Goal: Information Seeking & Learning: Find specific fact

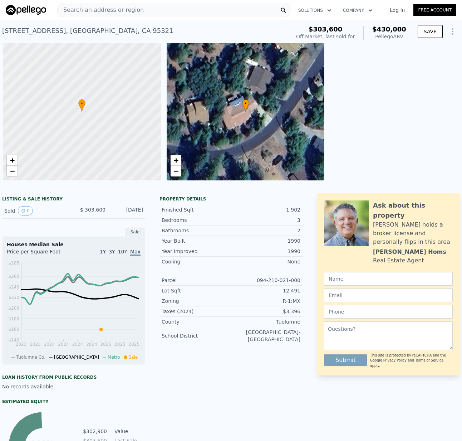
scroll to position [0, 3]
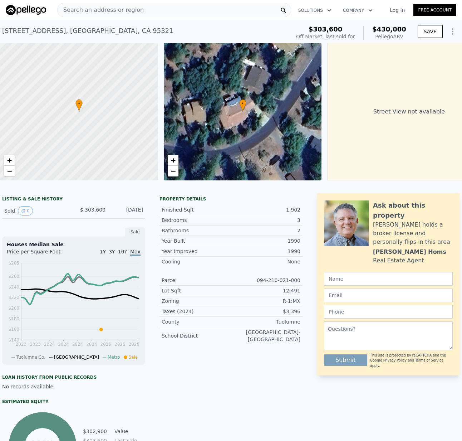
drag, startPoint x: 85, startPoint y: 210, endPoint x: 151, endPoint y: 210, distance: 66.2
click at [151, 210] on div "LISTING & SALE HISTORY Sold 0 $ 303,600 [DATE] Sale Houses Median Sale Price pe…" at bounding box center [152, 337] width 300 height 288
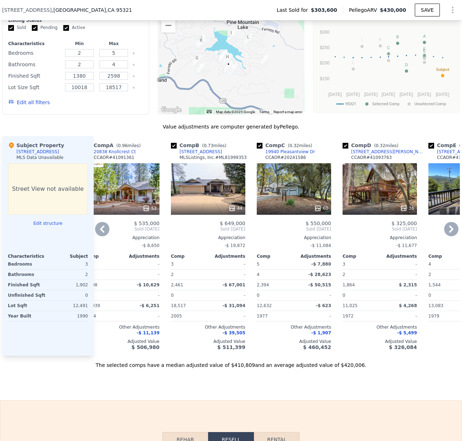
scroll to position [0, 18]
click at [193, 183] on div "44" at bounding box center [208, 189] width 74 height 52
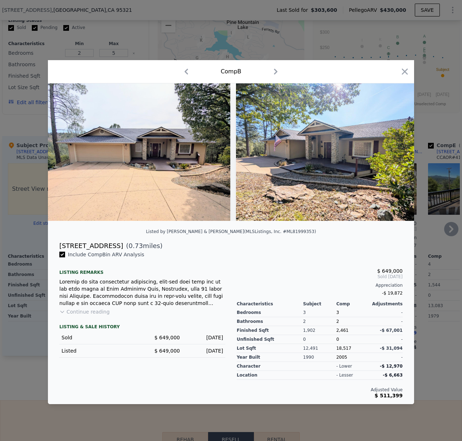
scroll to position [0, 16]
click at [396, 152] on icon at bounding box center [395, 151] width 4 height 7
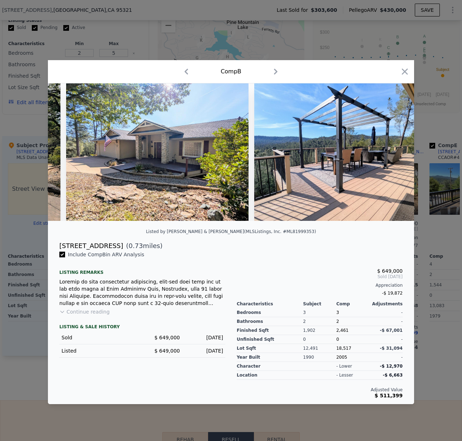
scroll to position [0, 172]
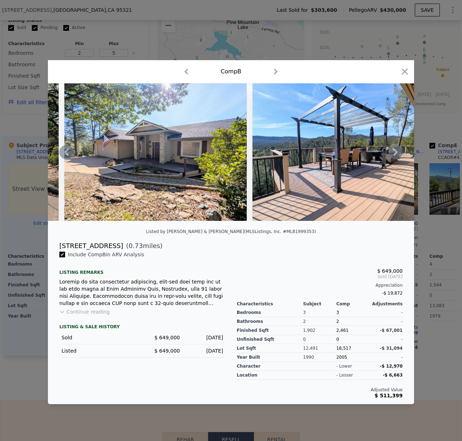
click at [396, 152] on icon at bounding box center [395, 151] width 4 height 7
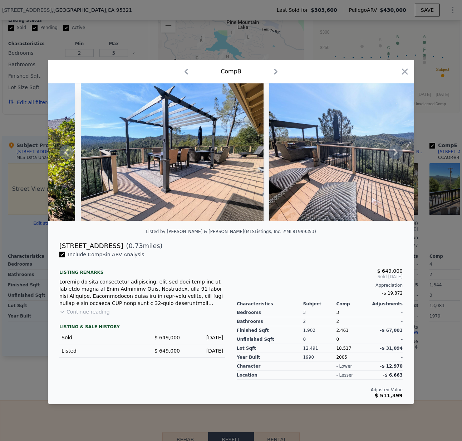
click at [396, 152] on icon at bounding box center [395, 151] width 4 height 7
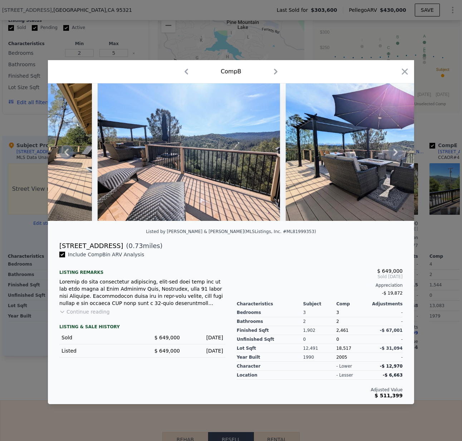
click at [396, 152] on icon at bounding box center [395, 151] width 4 height 7
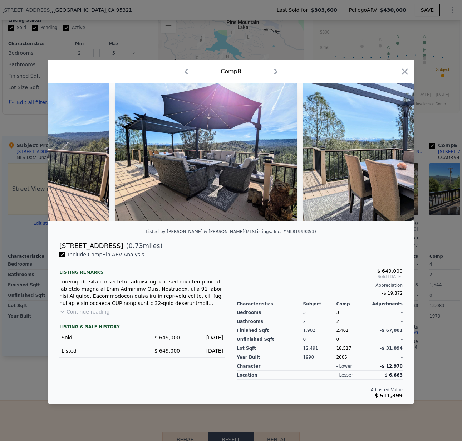
scroll to position [0, 687]
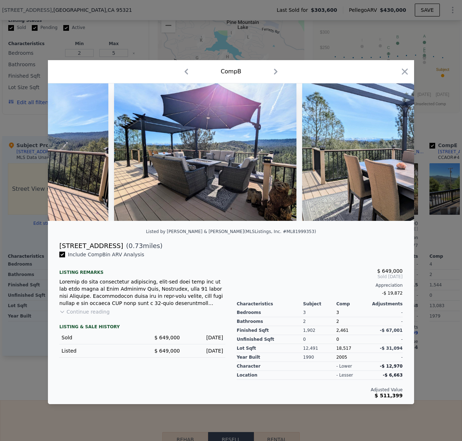
click at [396, 152] on div at bounding box center [231, 151] width 366 height 137
click at [396, 148] on icon at bounding box center [395, 152] width 14 height 14
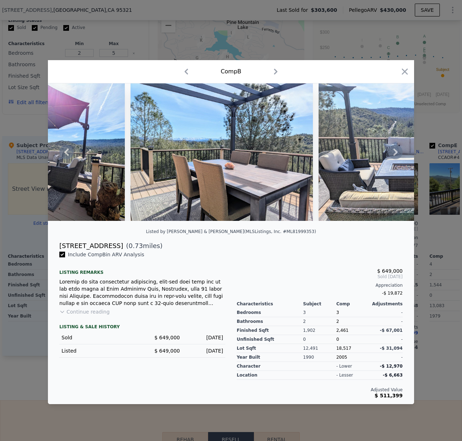
click at [396, 148] on icon at bounding box center [395, 152] width 14 height 14
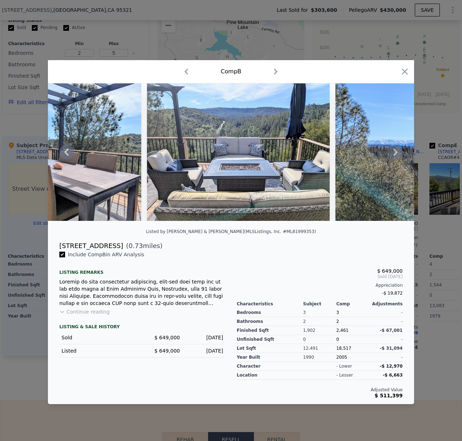
click at [396, 148] on icon at bounding box center [395, 152] width 14 height 14
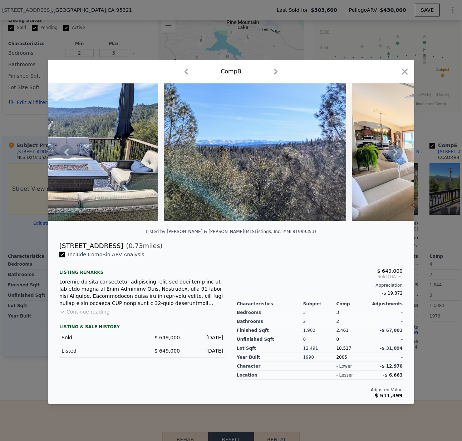
click at [396, 149] on icon at bounding box center [395, 152] width 14 height 14
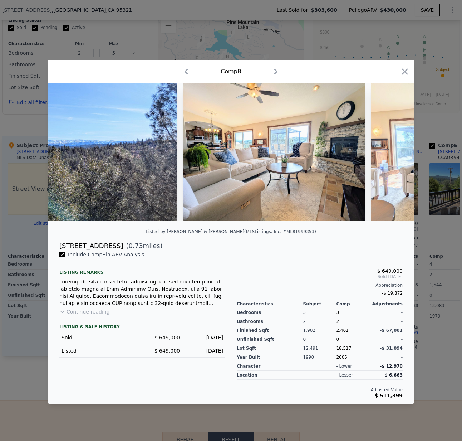
scroll to position [0, 1373]
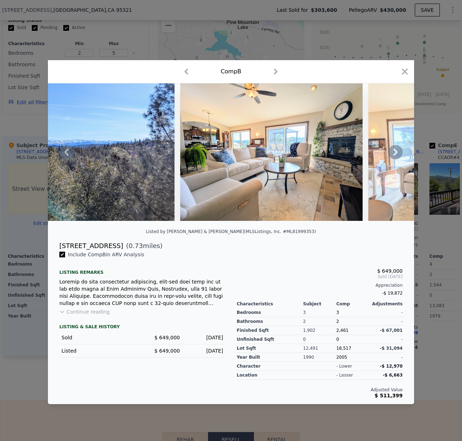
click at [396, 149] on icon at bounding box center [395, 152] width 14 height 14
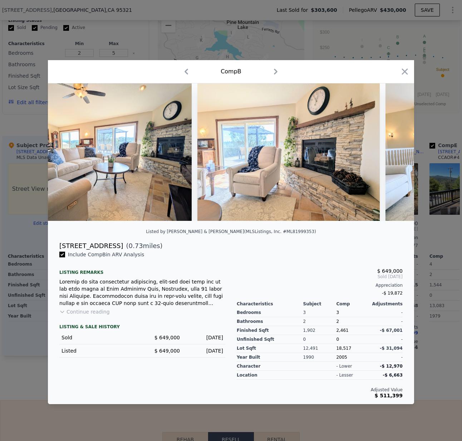
scroll to position [0, 1545]
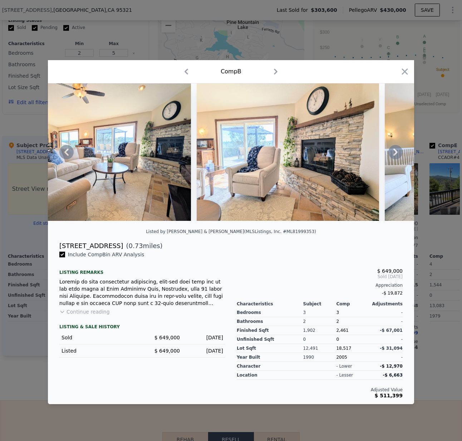
click at [396, 149] on icon at bounding box center [395, 152] width 14 height 14
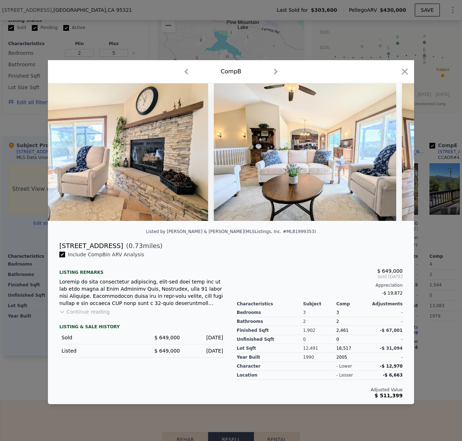
scroll to position [0, 1717]
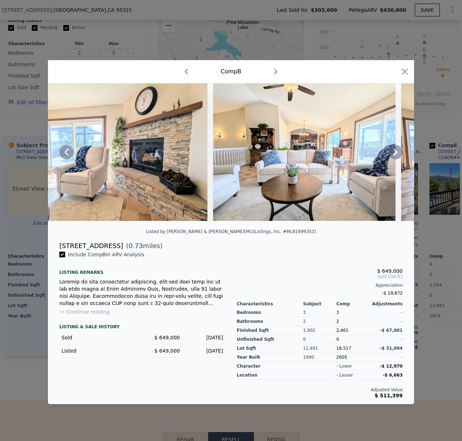
click at [396, 150] on icon at bounding box center [395, 151] width 4 height 7
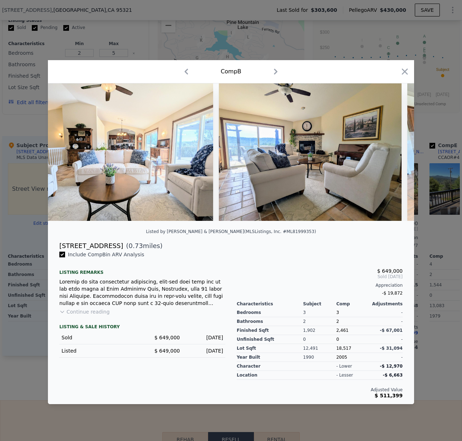
scroll to position [0, 1900]
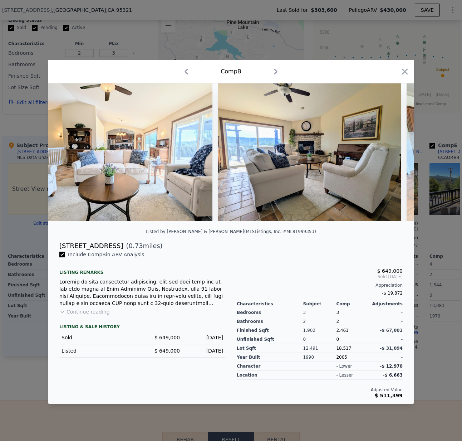
click at [396, 150] on img at bounding box center [309, 151] width 182 height 137
click at [396, 150] on icon at bounding box center [395, 151] width 4 height 7
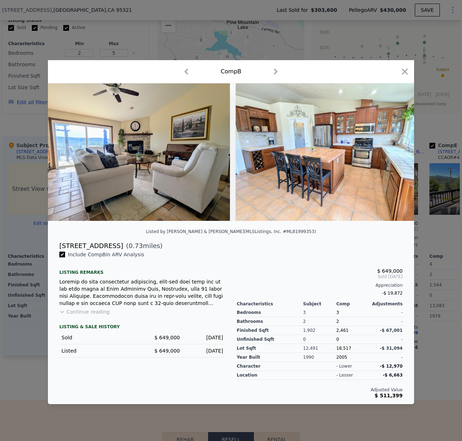
scroll to position [0, 2071]
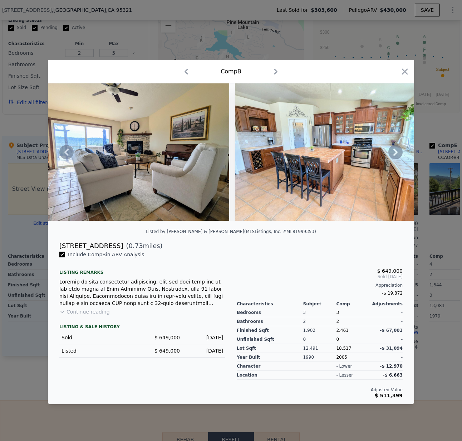
click at [396, 150] on icon at bounding box center [395, 151] width 4 height 7
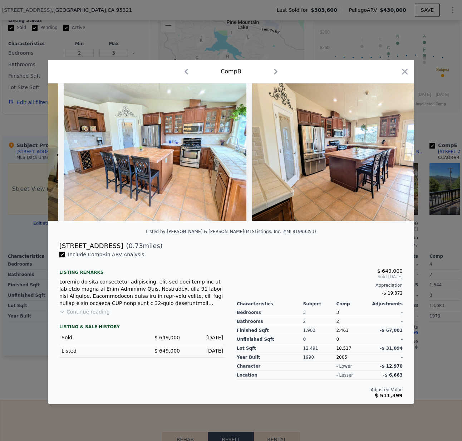
scroll to position [0, 2243]
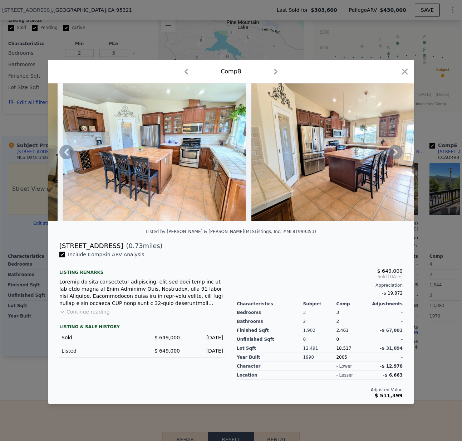
click at [396, 150] on icon at bounding box center [395, 151] width 4 height 7
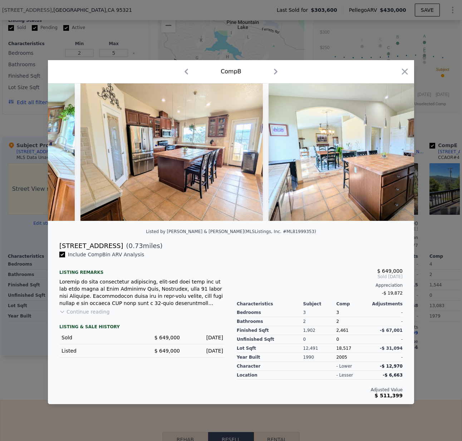
scroll to position [0, 2415]
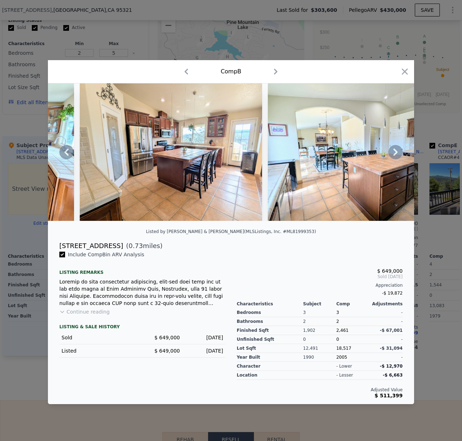
click at [396, 150] on div at bounding box center [231, 151] width 366 height 137
click at [33, 257] on div at bounding box center [231, 220] width 462 height 441
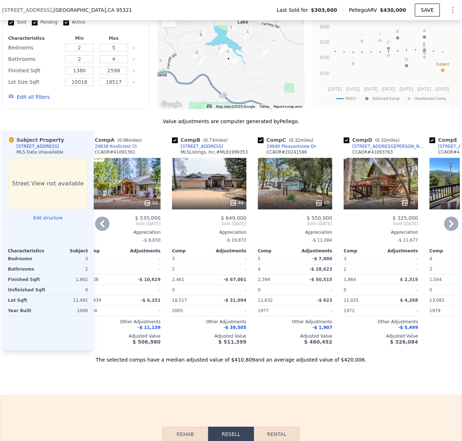
scroll to position [588, 0]
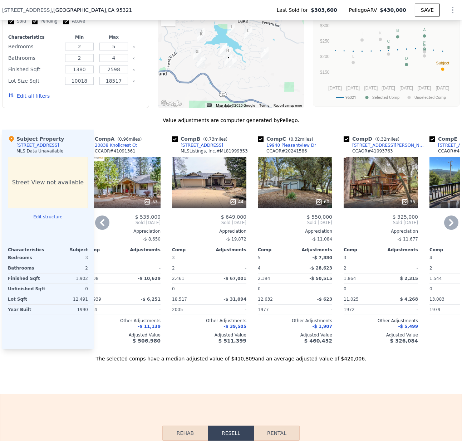
click at [453, 225] on icon at bounding box center [451, 222] width 14 height 14
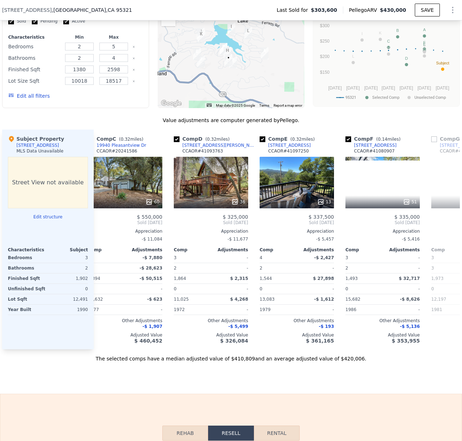
scroll to position [0, 188]
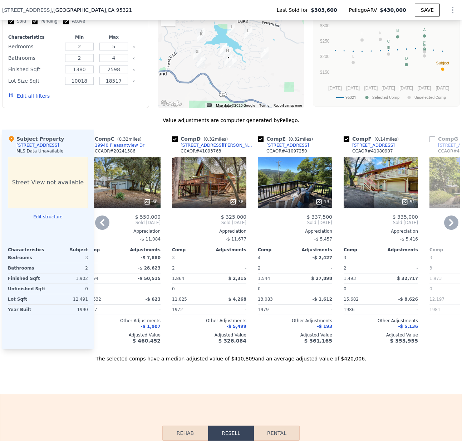
click at [453, 225] on icon at bounding box center [451, 222] width 14 height 14
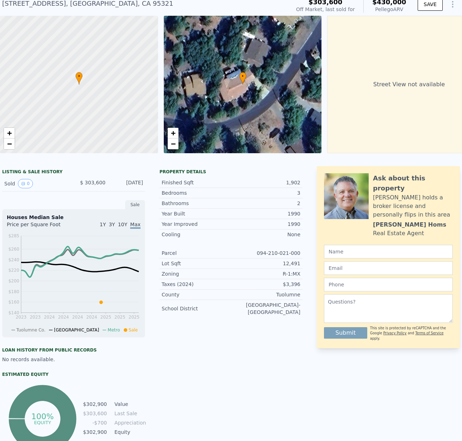
scroll to position [0, 0]
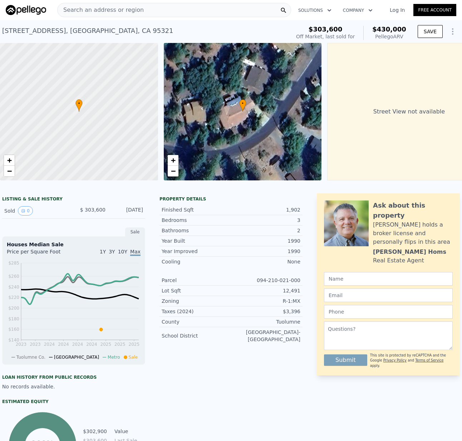
drag, startPoint x: 107, startPoint y: 209, endPoint x: 142, endPoint y: 211, distance: 34.4
click at [142, 211] on div "Sold 0 $ 303,600 [DATE]" at bounding box center [73, 210] width 143 height 15
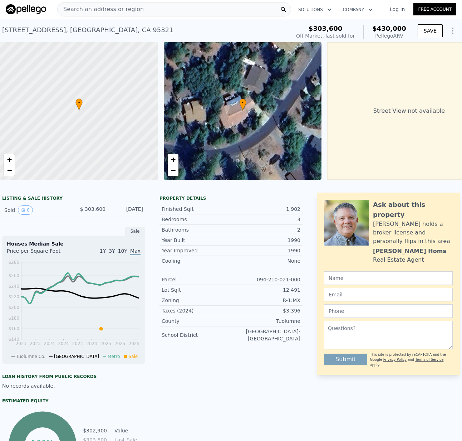
click at [142, 211] on div "[DATE]" at bounding box center [127, 209] width 32 height 9
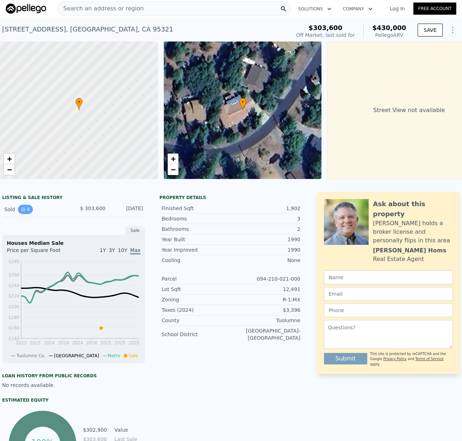
click at [21, 210] on icon "View historical data" at bounding box center [23, 209] width 4 height 4
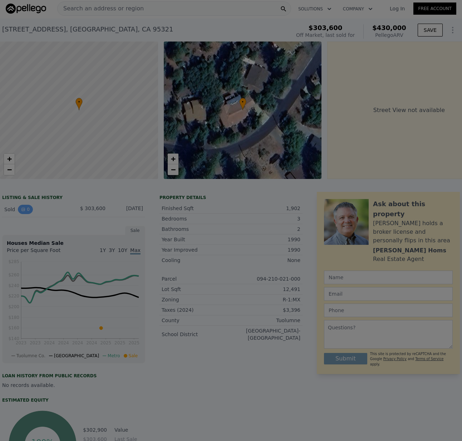
scroll to position [6, 0]
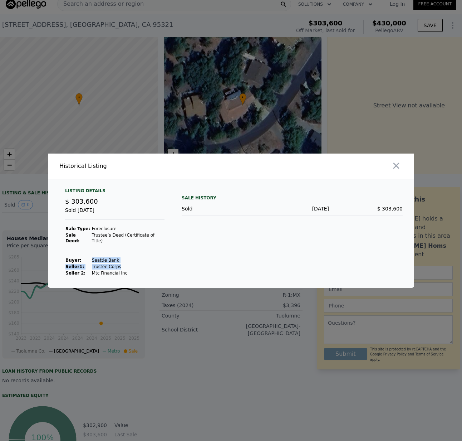
drag, startPoint x: 90, startPoint y: 256, endPoint x: 123, endPoint y: 268, distance: 34.7
click at [120, 265] on tbody "Sale Type: Foreclosure Sale Deed: Trustee’s Deed (Certificate of Title) Buyer :…" at bounding box center [114, 250] width 99 height 51
click at [122, 270] on td "Mtc Financial Inc" at bounding box center [128, 273] width 73 height 6
drag, startPoint x: 72, startPoint y: 230, endPoint x: 64, endPoint y: 231, distance: 8.6
click at [72, 231] on strong "Sale Type:" at bounding box center [77, 228] width 25 height 5
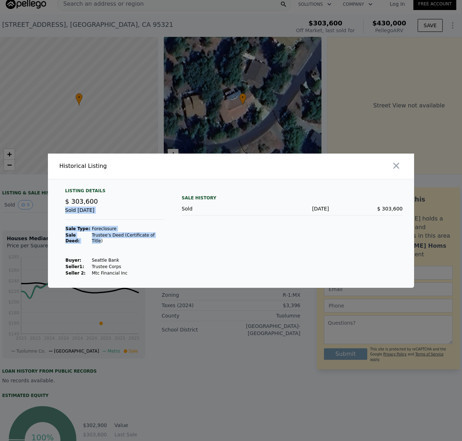
drag, startPoint x: 64, startPoint y: 231, endPoint x: 159, endPoint y: 236, distance: 95.6
click at [159, 236] on div "Listing Details $ 303,600 Sold [DATE] Sale Type: Foreclosure Sale Deed: Trustee…" at bounding box center [114, 232] width 111 height 88
drag, startPoint x: 66, startPoint y: 256, endPoint x: 136, endPoint y: 272, distance: 71.8
click at [135, 273] on tbody "Sale Type: Foreclosure Sale Deed: Trustee’s Deed (Certificate of Title) Buyer :…" at bounding box center [114, 250] width 99 height 51
drag, startPoint x: 92, startPoint y: 203, endPoint x: 98, endPoint y: 203, distance: 5.7
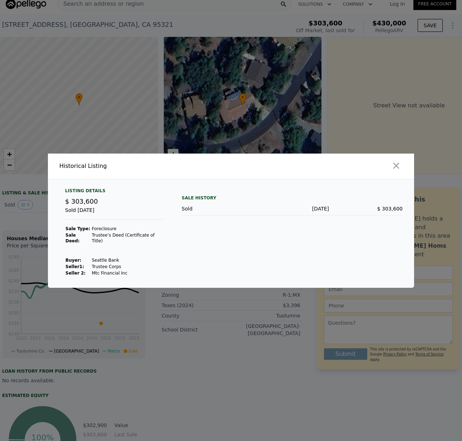
click at [98, 203] on div "$ 303,600" at bounding box center [114, 201] width 99 height 10
click at [398, 168] on icon "button" at bounding box center [396, 166] width 10 height 10
